Goal: Information Seeking & Learning: Check status

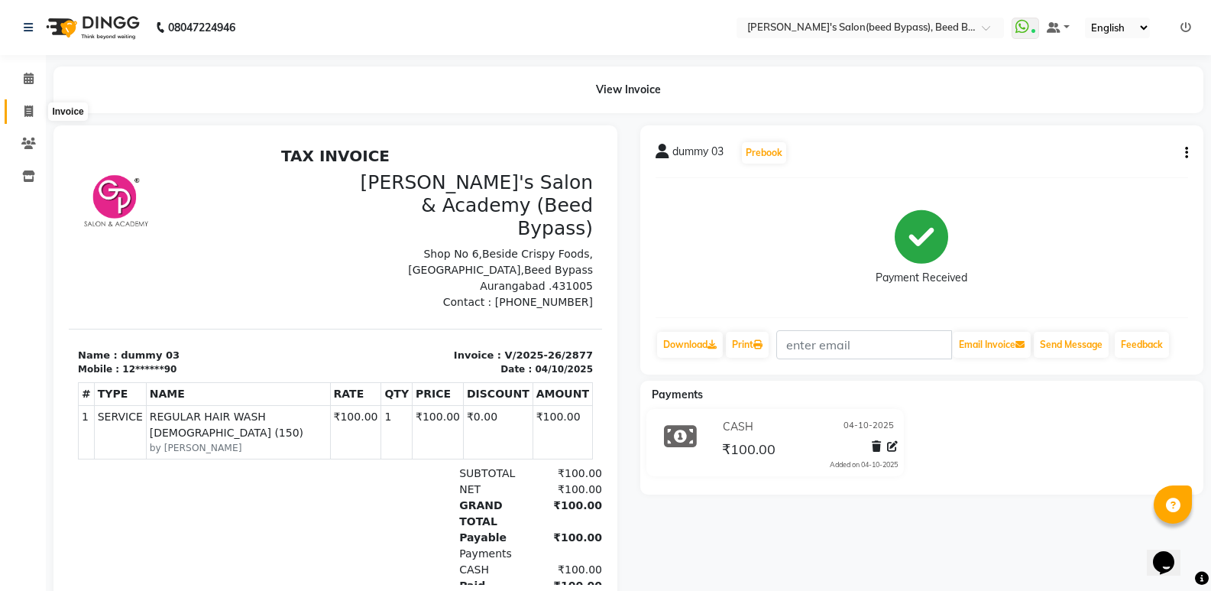
click at [28, 112] on icon at bounding box center [28, 110] width 8 height 11
select select "4176"
select select "service"
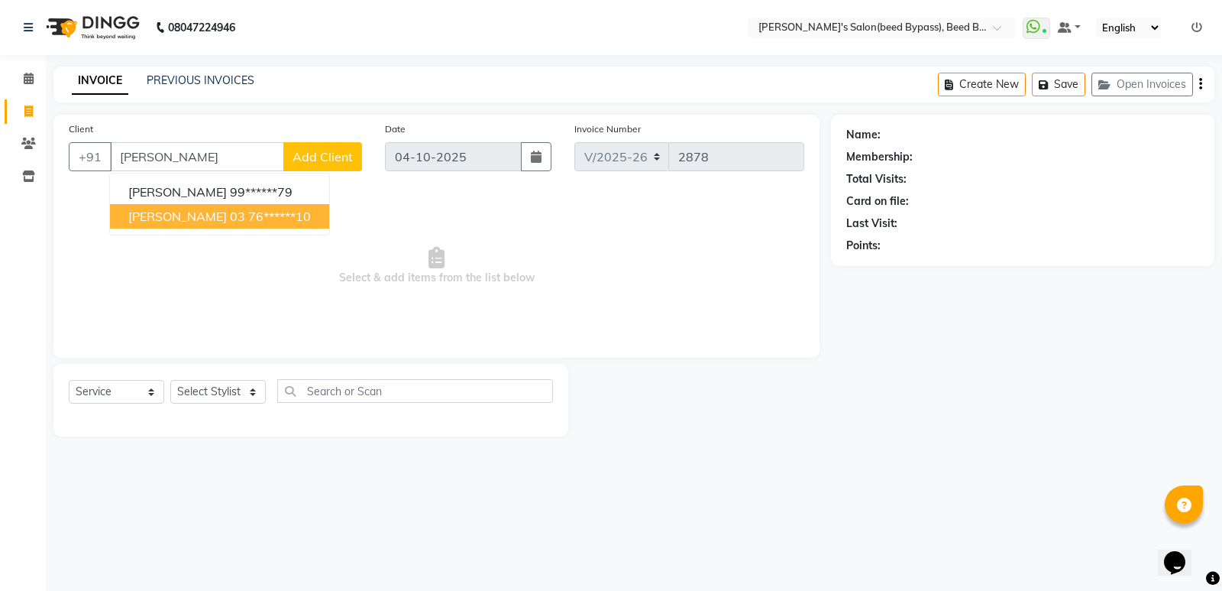
click at [193, 221] on span "[PERSON_NAME] 03" at bounding box center [186, 216] width 117 height 15
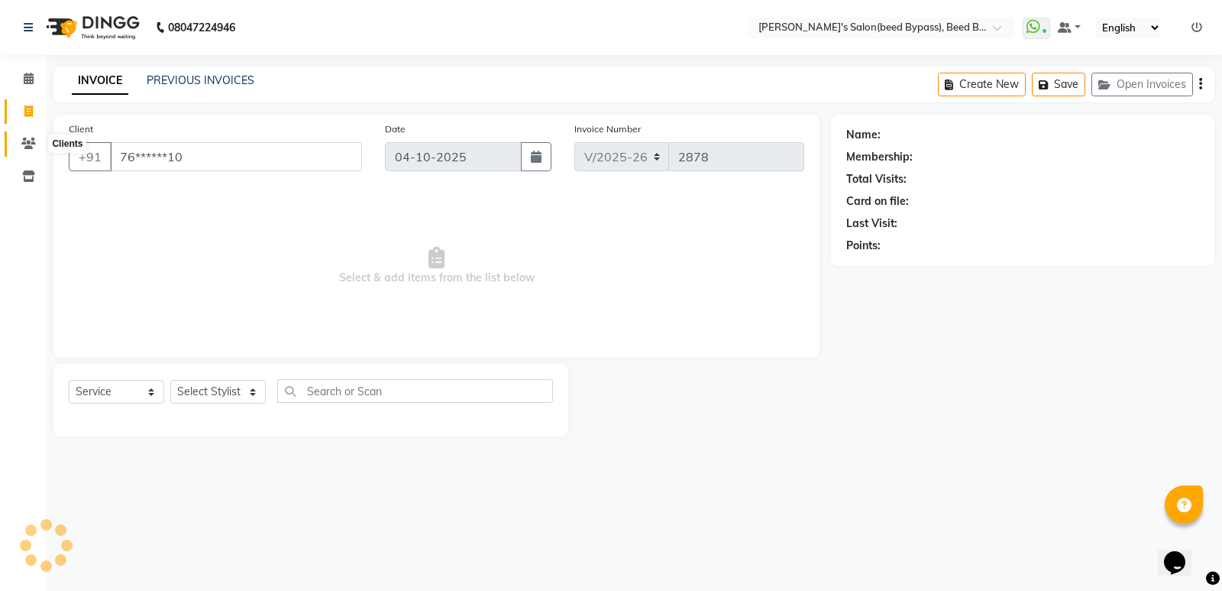
type input "76******10"
click at [32, 144] on icon at bounding box center [28, 143] width 15 height 11
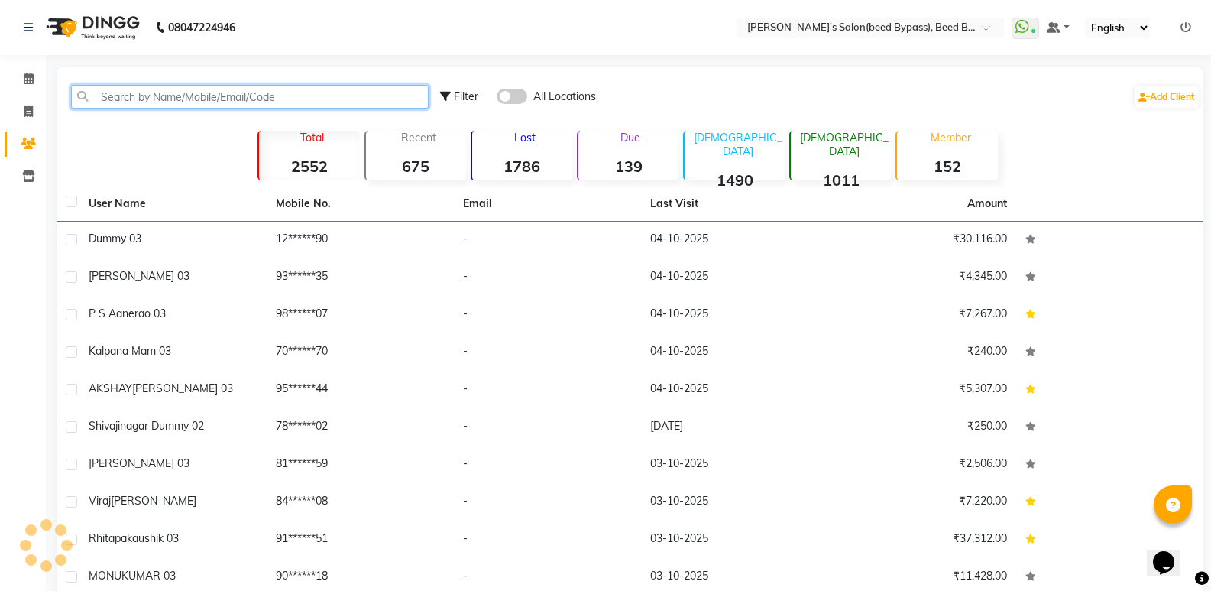
click at [154, 97] on input "text" at bounding box center [250, 97] width 358 height 24
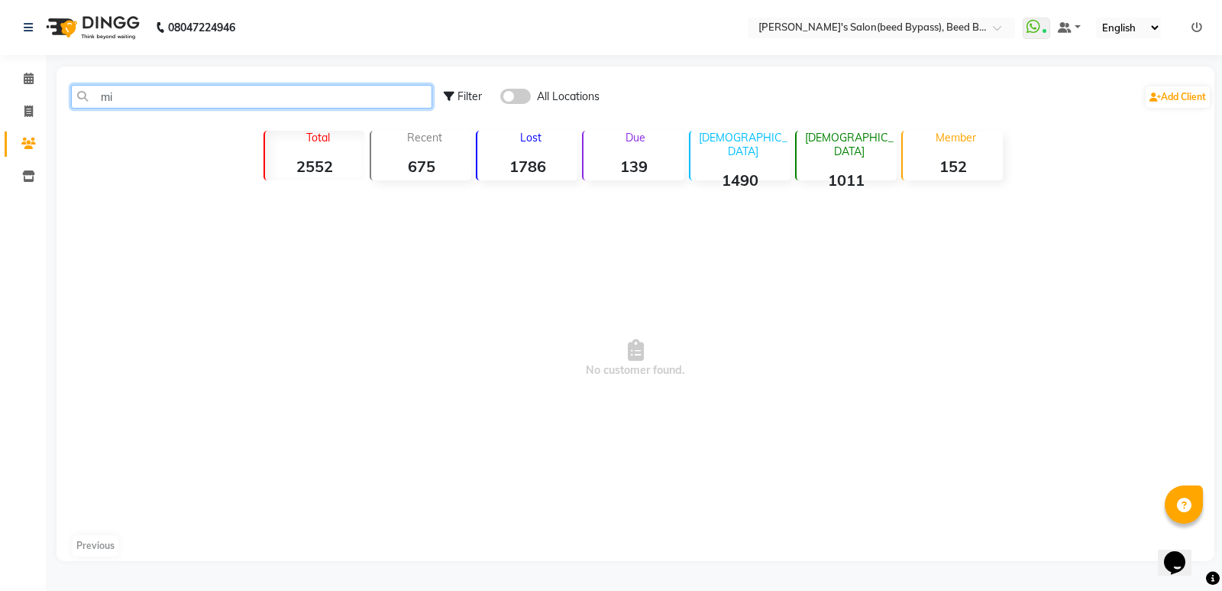
type input "m"
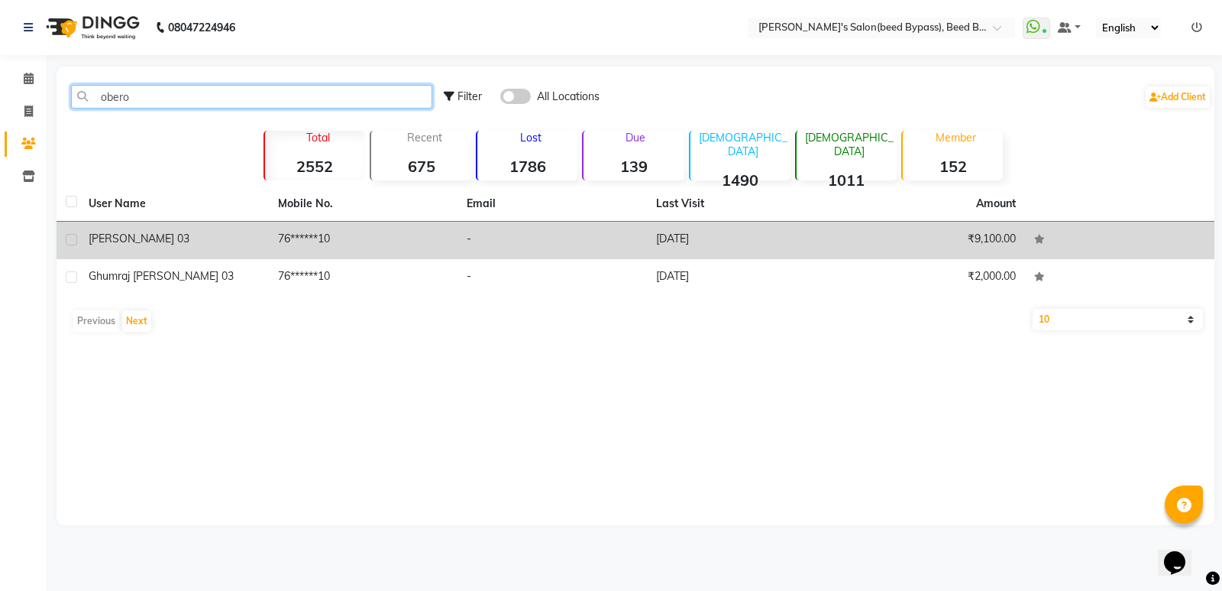
type input "obero"
click at [140, 231] on div "[PERSON_NAME] 03" at bounding box center [174, 239] width 171 height 16
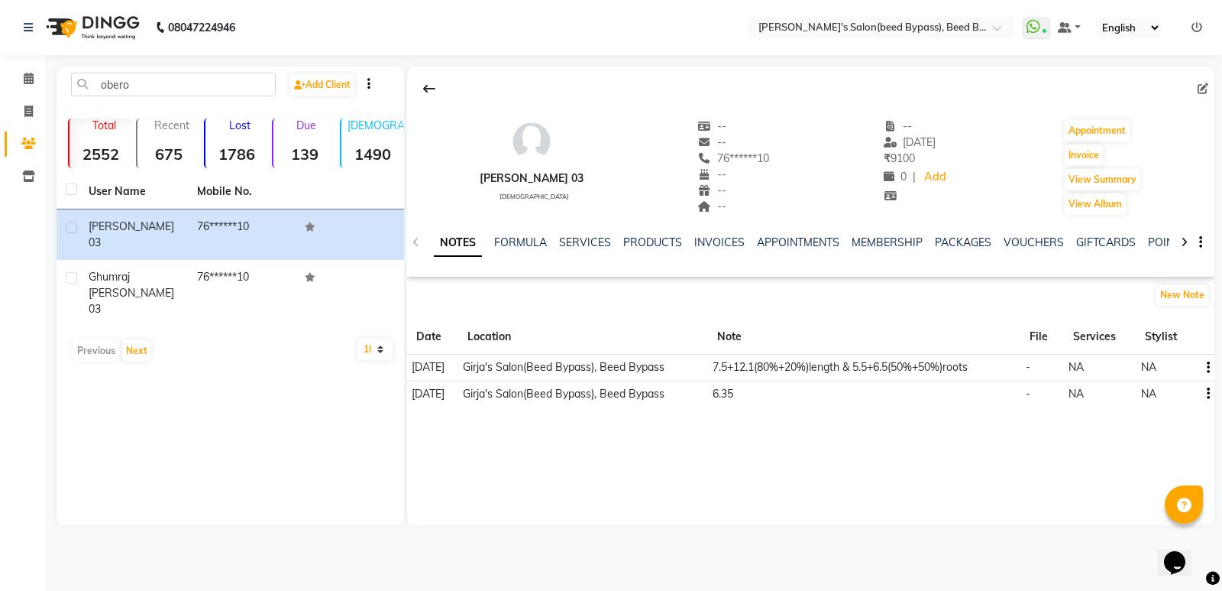
drag, startPoint x: 859, startPoint y: 384, endPoint x: 924, endPoint y: 413, distance: 71.1
click at [924, 413] on div "[PERSON_NAME] 03 [DEMOGRAPHIC_DATA] -- -- 76******10 -- -- -- -- [DATE] ₹ 9100 …" at bounding box center [811, 242] width 808 height 353
click at [572, 238] on link "SERVICES" at bounding box center [585, 242] width 52 height 14
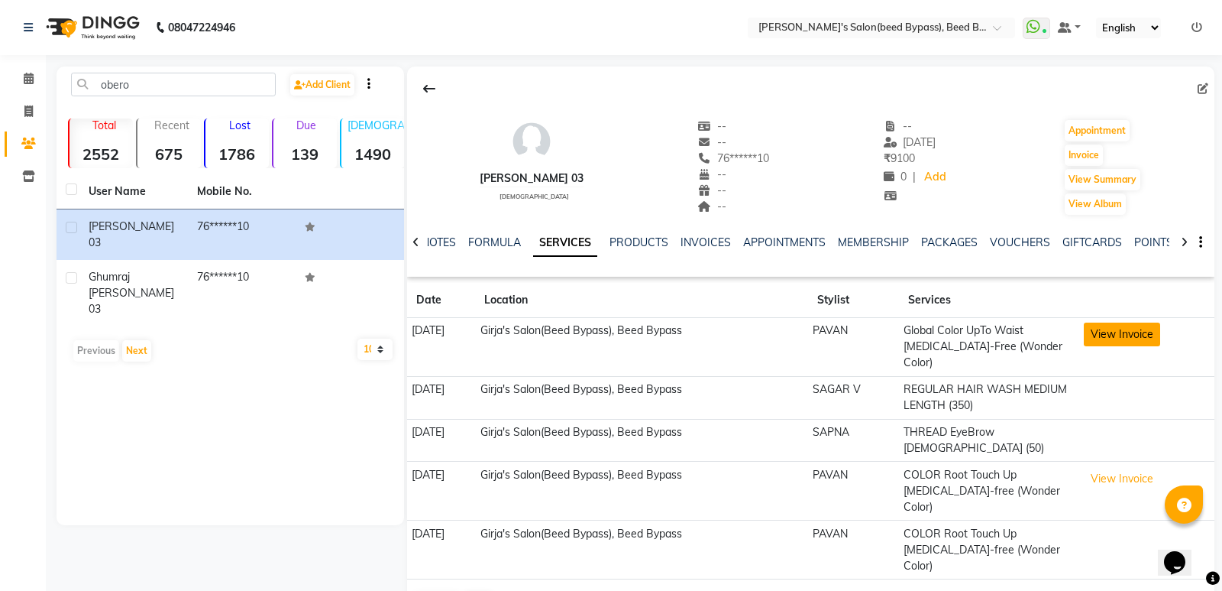
click at [1129, 338] on button "View Invoice" at bounding box center [1122, 334] width 76 height 24
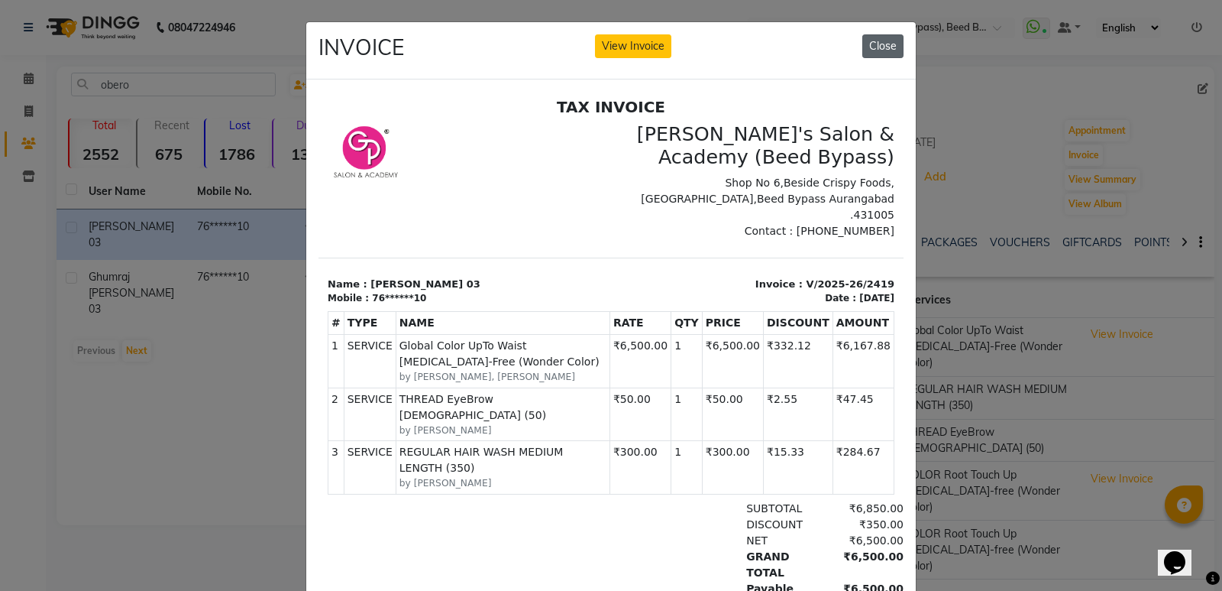
click at [873, 47] on button "Close" at bounding box center [883, 46] width 41 height 24
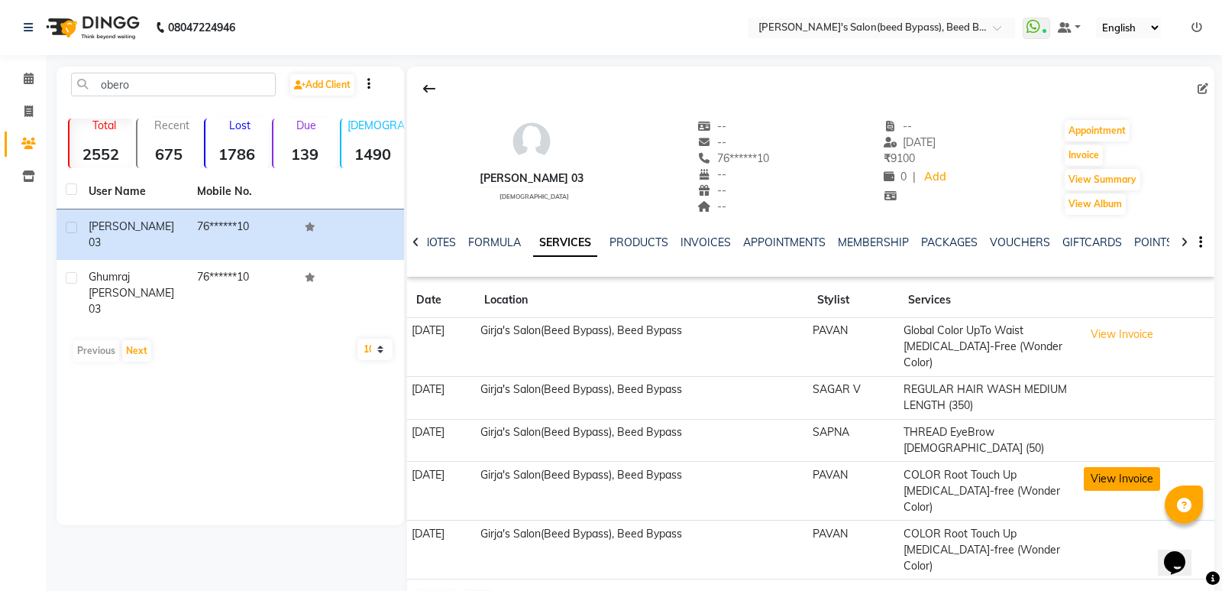
click at [1131, 467] on button "View Invoice" at bounding box center [1122, 479] width 76 height 24
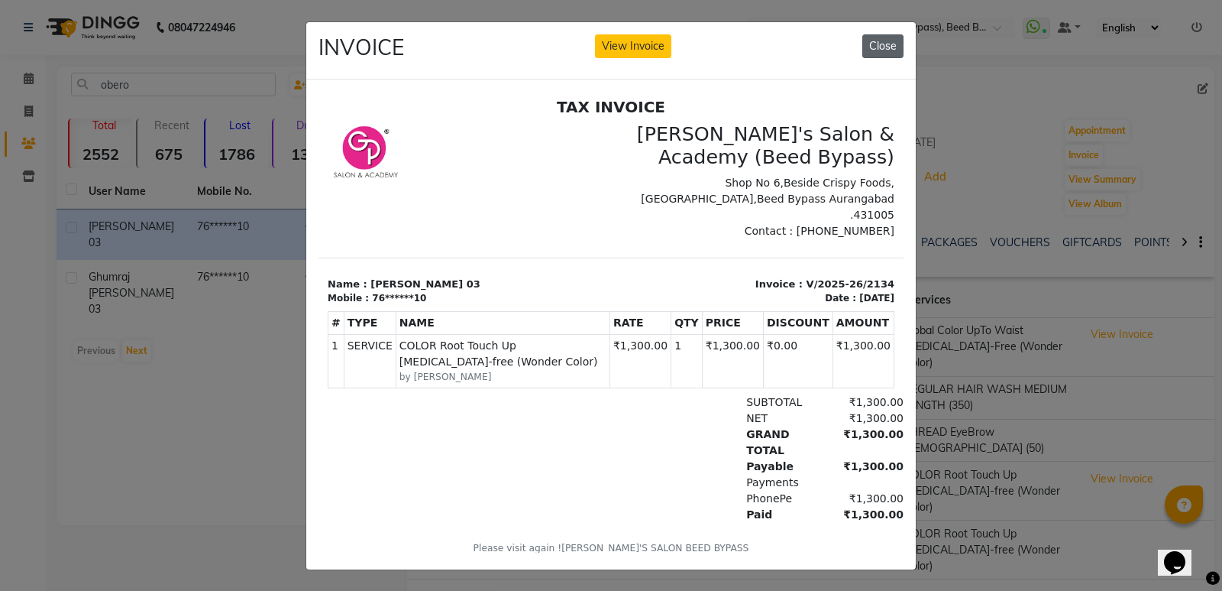
click at [882, 50] on button "Close" at bounding box center [883, 46] width 41 height 24
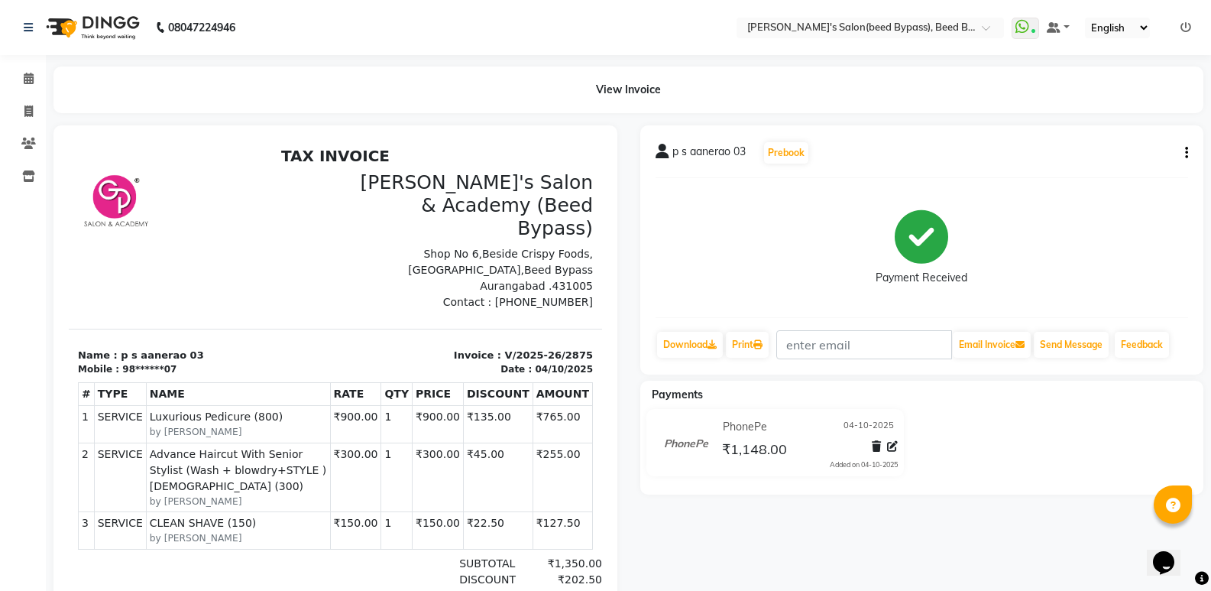
scroll to position [12, 0]
